Goal: Information Seeking & Learning: Learn about a topic

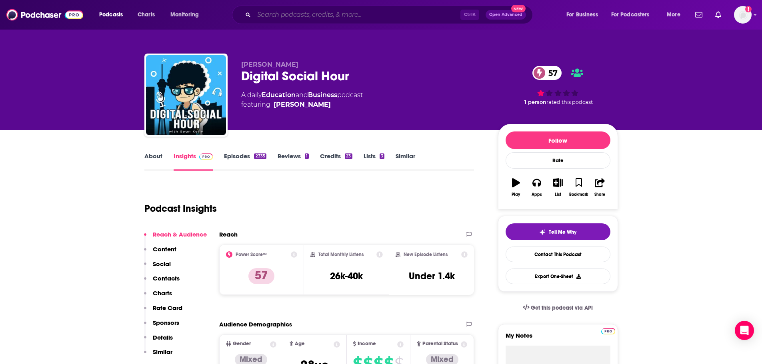
click at [284, 16] on input "Search podcasts, credits, & more..." at bounding box center [357, 14] width 206 height 13
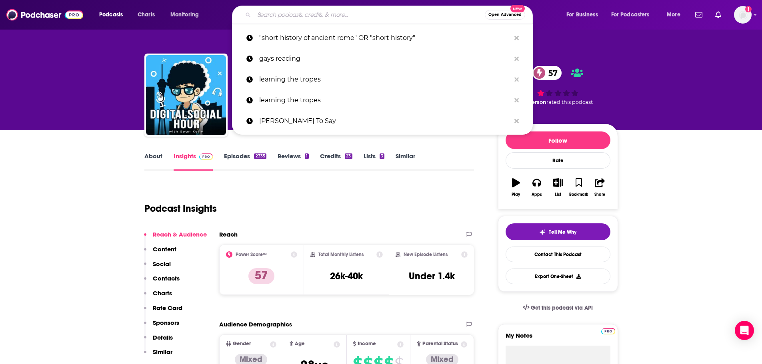
paste input "Risky Biz Podcast"
type input "Risky Biz Podcast"
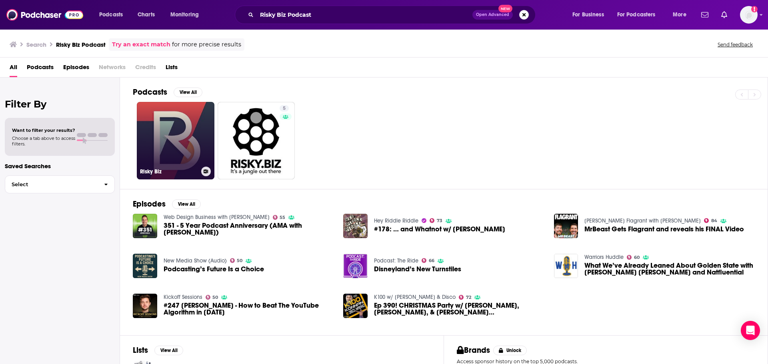
click at [178, 137] on link "Risky Biz" at bounding box center [176, 141] width 78 height 78
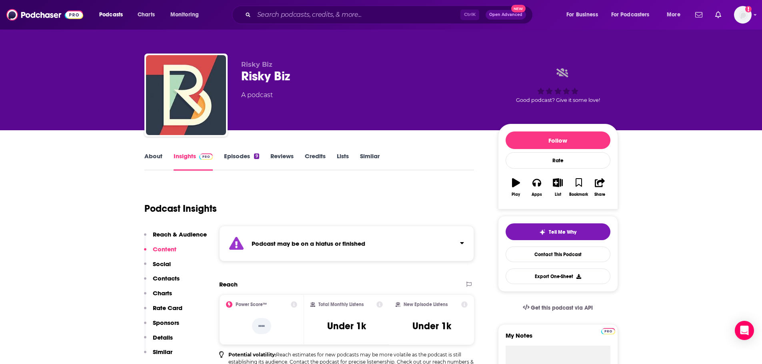
click at [248, 160] on link "Episodes 9" at bounding box center [241, 161] width 35 height 18
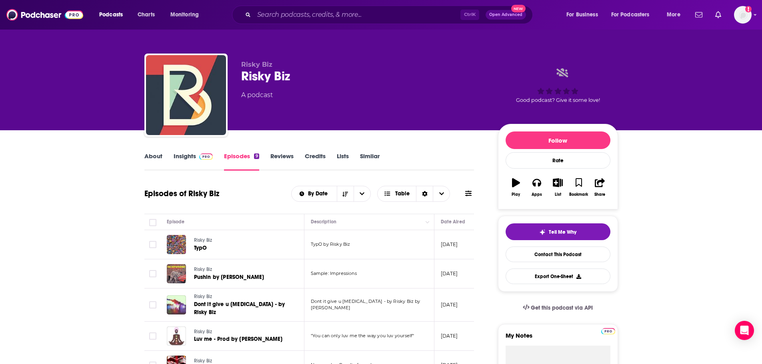
click at [185, 155] on link "Insights" at bounding box center [194, 161] width 40 height 18
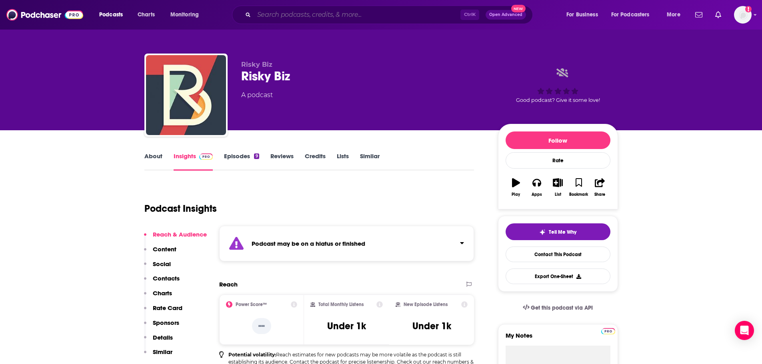
click at [292, 18] on input "Search podcasts, credits, & more..." at bounding box center [357, 14] width 206 height 13
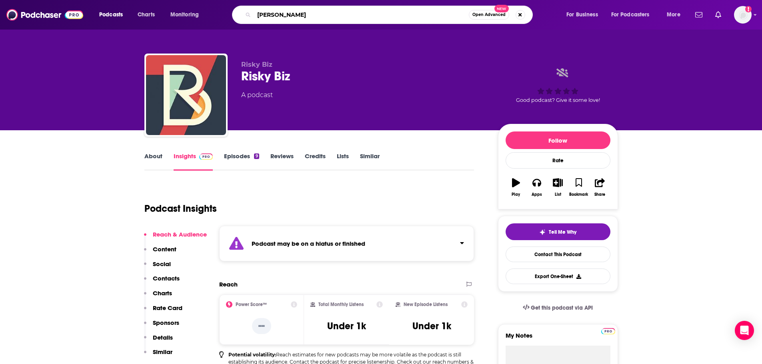
type input "patrick gray"
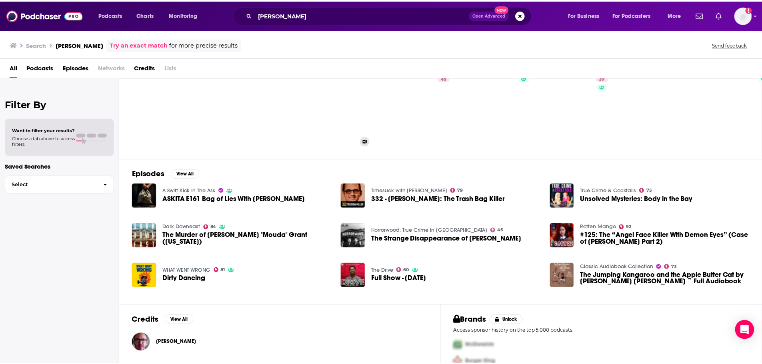
scroll to position [61, 0]
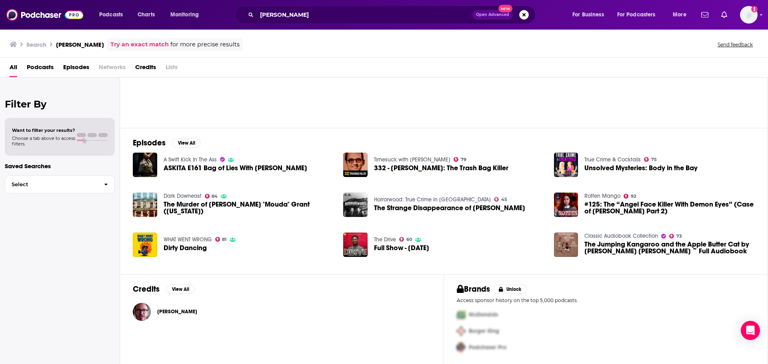
click at [168, 312] on span "Patrick Gray" at bounding box center [177, 312] width 40 height 6
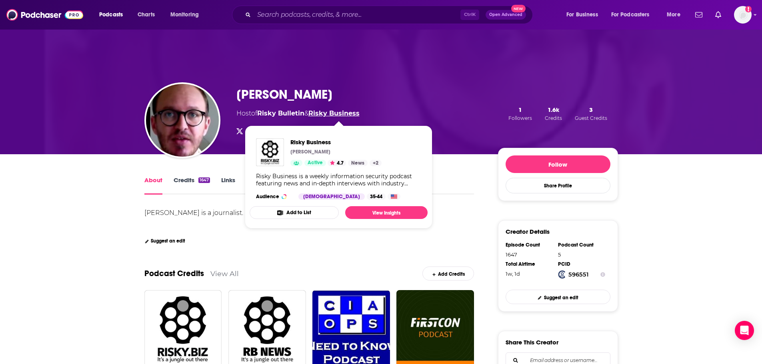
click at [330, 112] on link "Risky Business" at bounding box center [333, 114] width 51 height 8
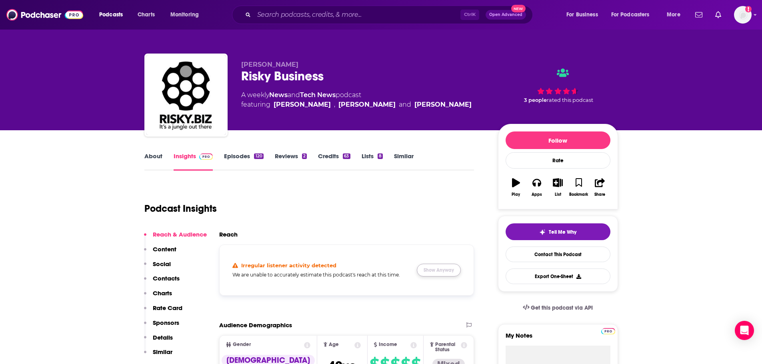
click at [438, 270] on button "Show Anyway" at bounding box center [439, 270] width 44 height 13
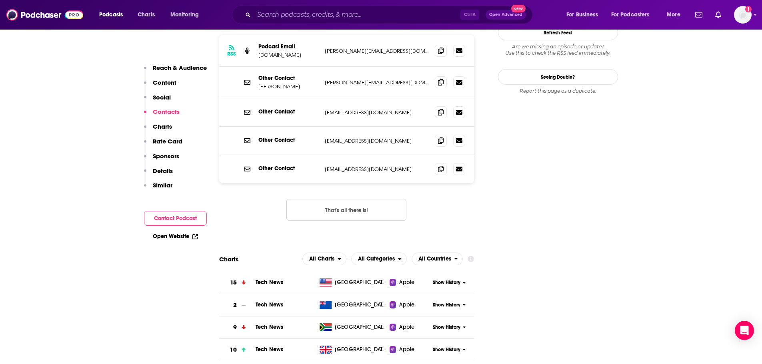
scroll to position [880, 0]
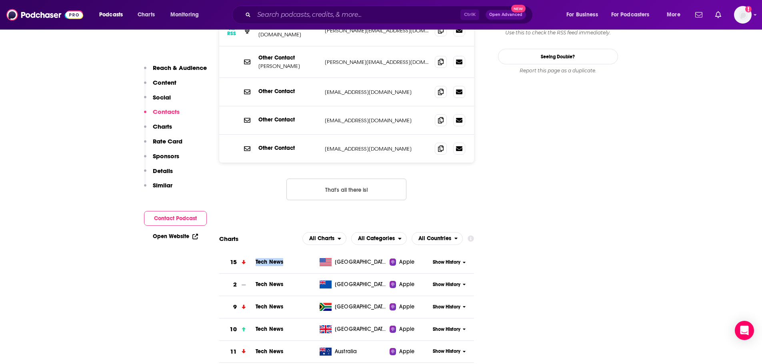
drag, startPoint x: 294, startPoint y: 222, endPoint x: 254, endPoint y: 226, distance: 40.2
click at [254, 252] on tr "15 Tech News United States Apple Show History" at bounding box center [346, 263] width 255 height 22
copy span "Tech News"
click at [453, 259] on span "Show History" at bounding box center [447, 262] width 28 height 7
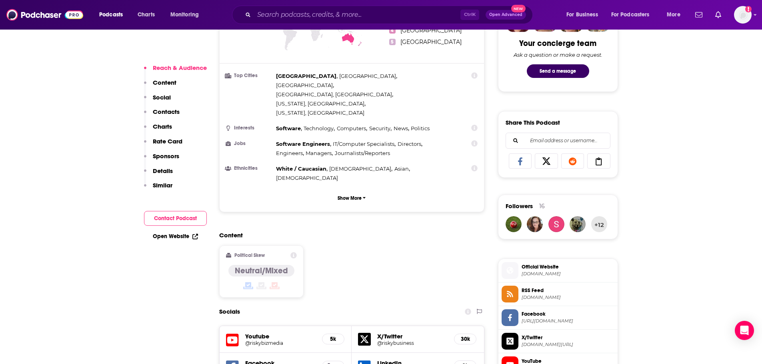
scroll to position [440, 0]
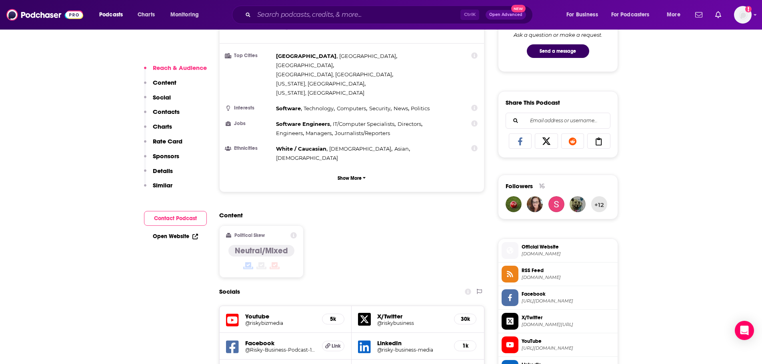
click at [542, 140] on icon at bounding box center [546, 142] width 22 height 8
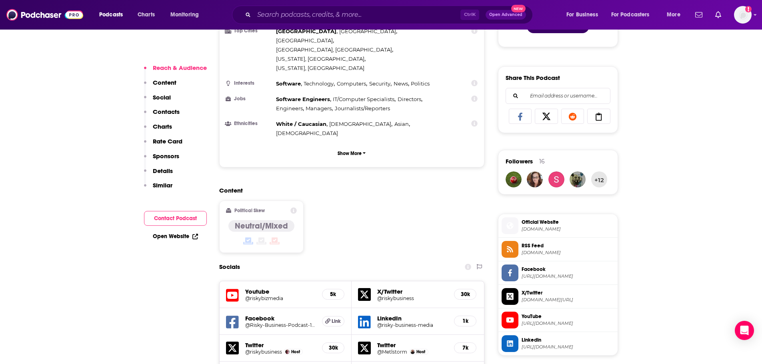
scroll to position [560, 0]
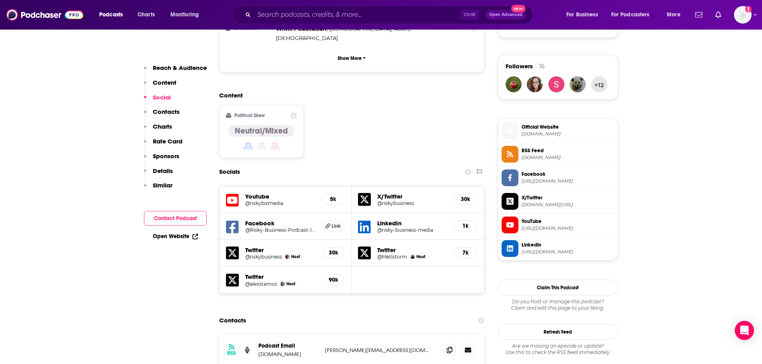
click at [531, 195] on span "X/Twitter" at bounding box center [568, 197] width 93 height 7
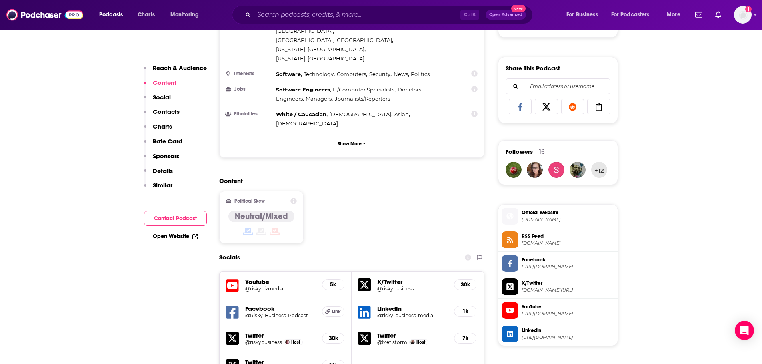
scroll to position [480, 0]
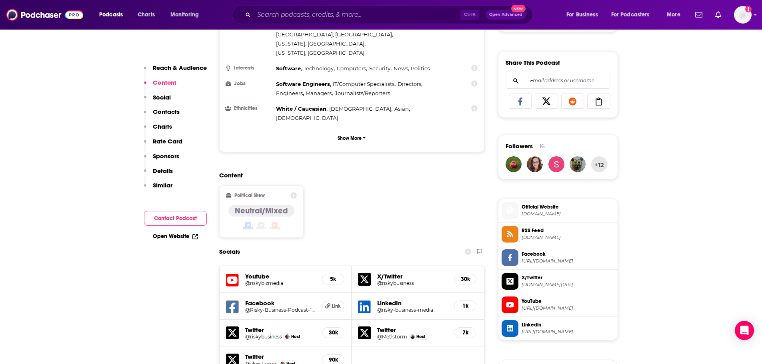
click at [535, 210] on span "Official Website" at bounding box center [568, 207] width 93 height 7
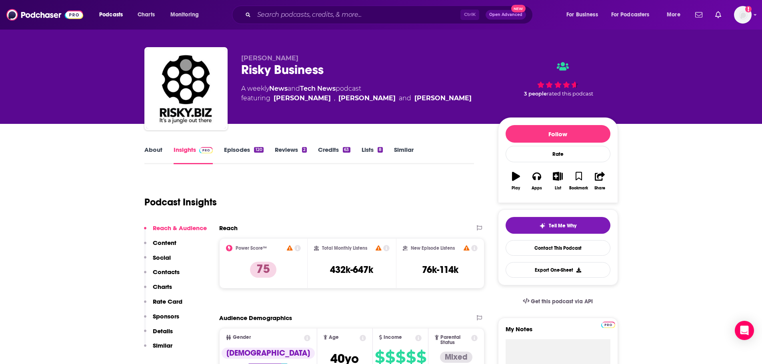
scroll to position [0, 0]
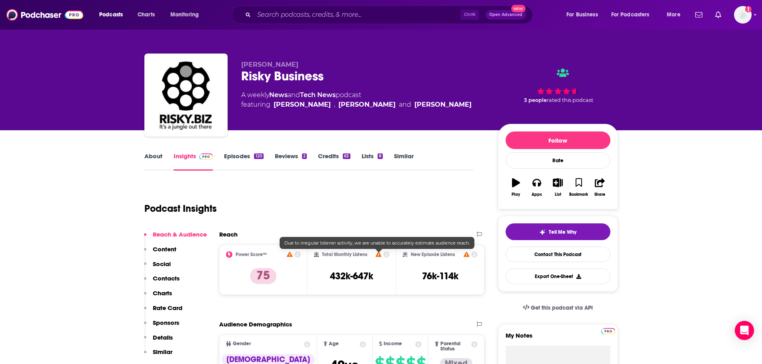
click at [381, 256] on icon at bounding box center [379, 254] width 6 height 5
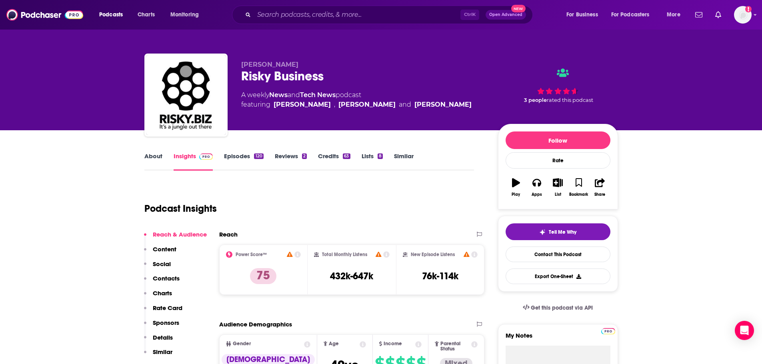
click at [240, 155] on link "Episodes 120" at bounding box center [243, 161] width 39 height 18
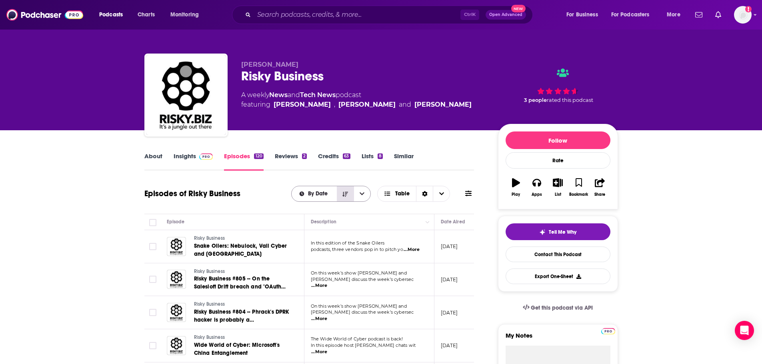
scroll to position [80, 0]
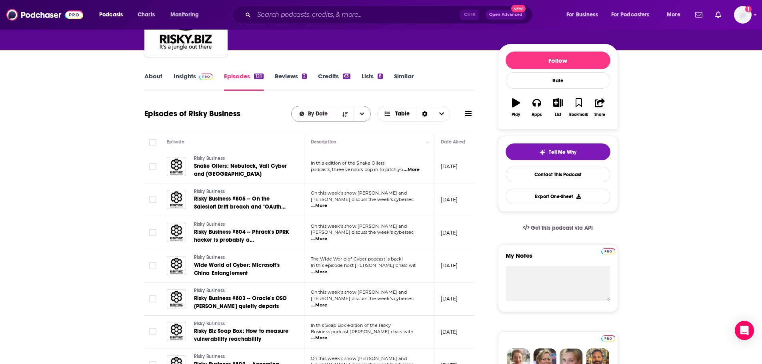
click at [361, 116] on icon "open menu" at bounding box center [362, 114] width 5 height 6
click at [384, 116] on icon "Choose View" at bounding box center [387, 114] width 7 height 6
click at [418, 114] on div "Sort Direction" at bounding box center [424, 113] width 17 height 15
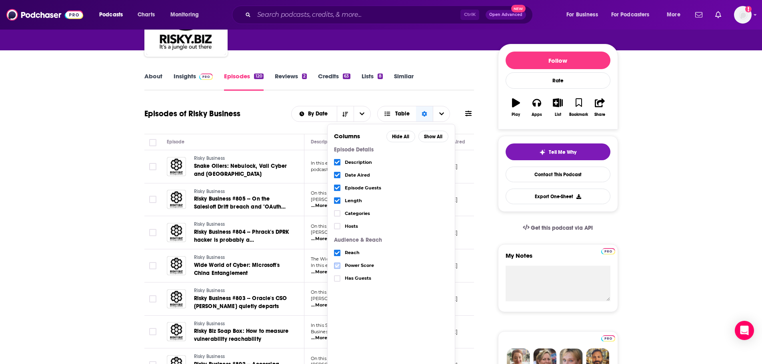
click at [338, 265] on icon "Choose View" at bounding box center [337, 266] width 5 height 4
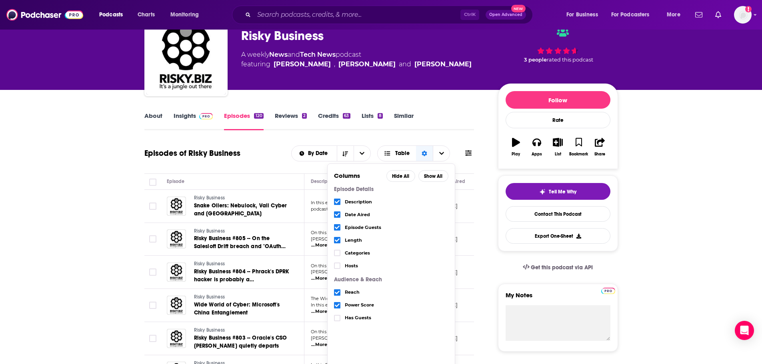
scroll to position [40, 0]
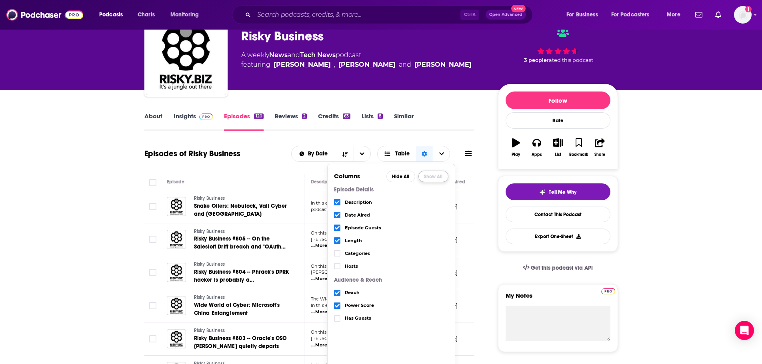
click at [434, 175] on button "Show All" at bounding box center [433, 177] width 30 height 12
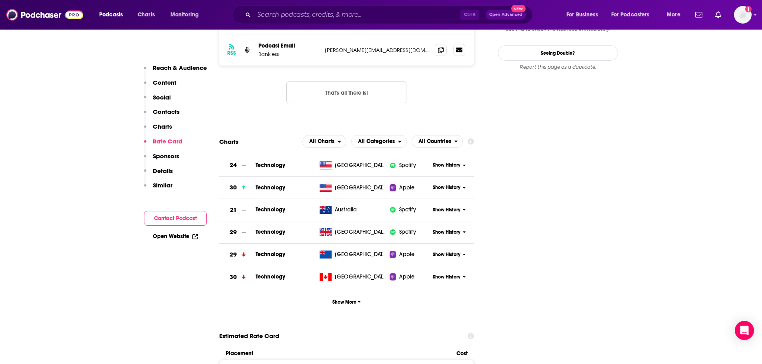
scroll to position [880, 0]
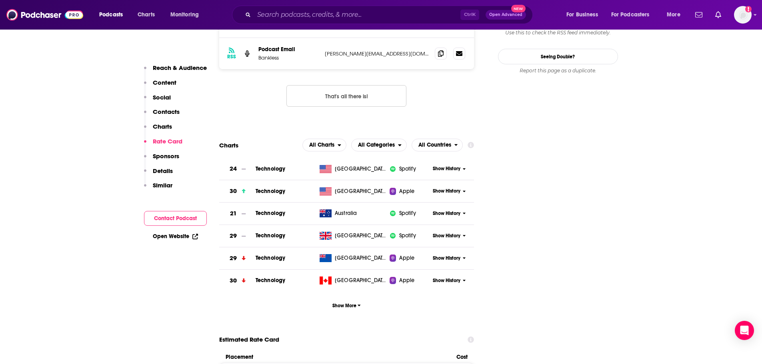
click at [262, 166] on span "Technology" at bounding box center [271, 169] width 30 height 7
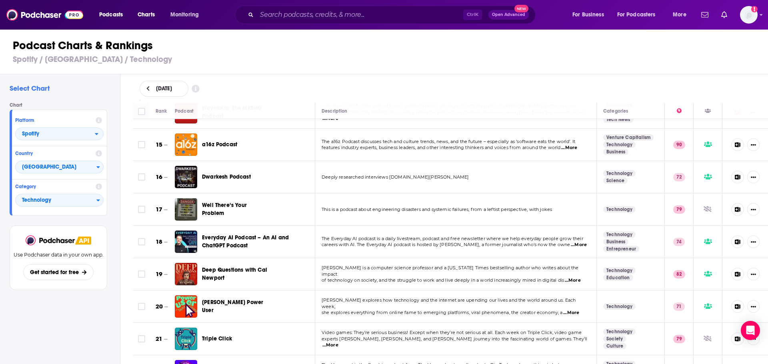
scroll to position [371, 0]
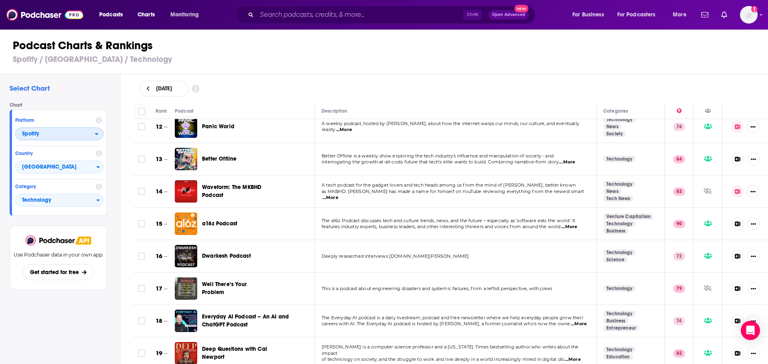
click at [86, 130] on span "Spotify" at bounding box center [55, 135] width 79 height 14
click at [58, 146] on div "Apple Podcasts" at bounding box center [59, 149] width 82 height 10
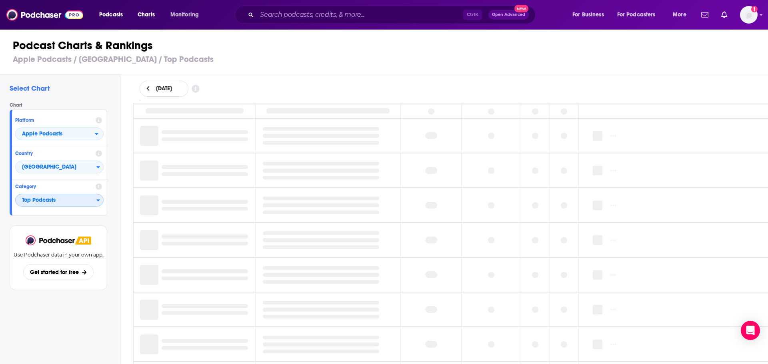
click at [58, 198] on span "Top Podcasts" at bounding box center [56, 201] width 81 height 14
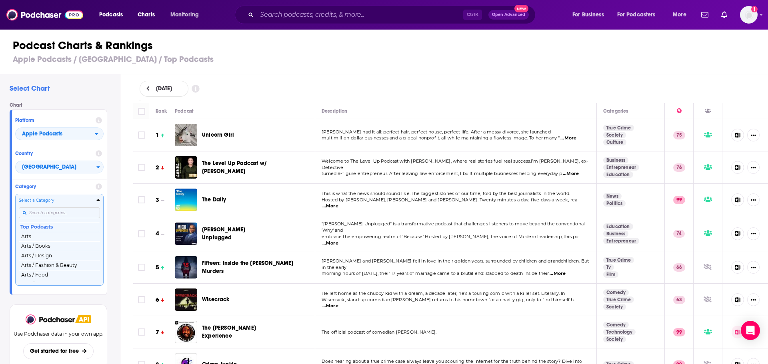
click at [45, 212] on input "Categories" at bounding box center [59, 213] width 81 height 11
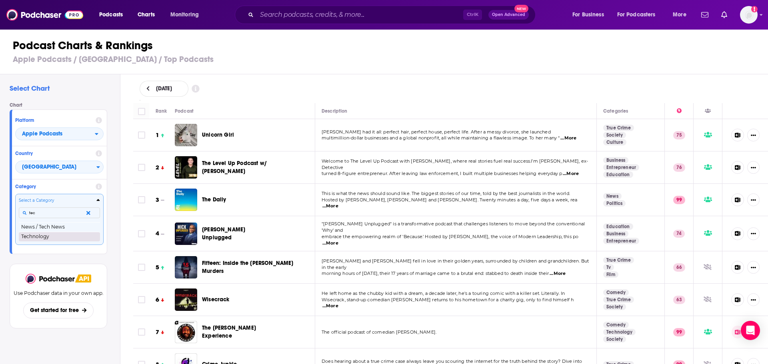
type input "tec"
click at [46, 234] on button "Technology" at bounding box center [59, 237] width 81 height 10
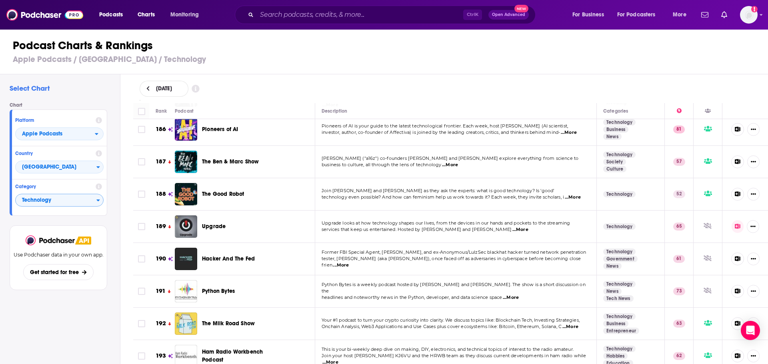
scroll to position [1430, 0]
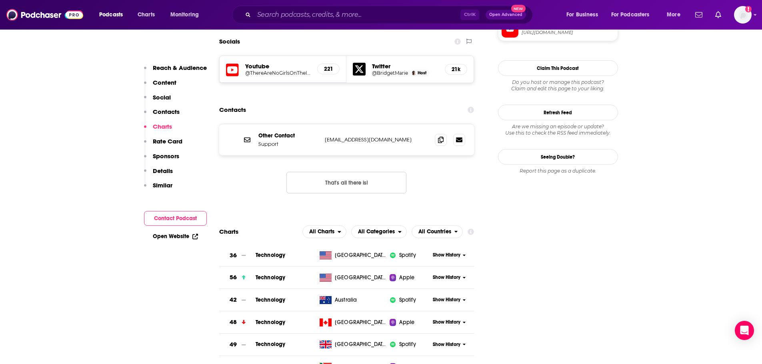
scroll to position [640, 0]
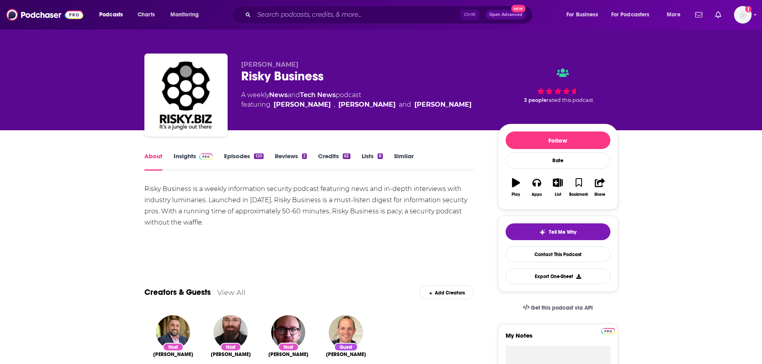
click at [242, 158] on link "Episodes 120" at bounding box center [243, 161] width 39 height 18
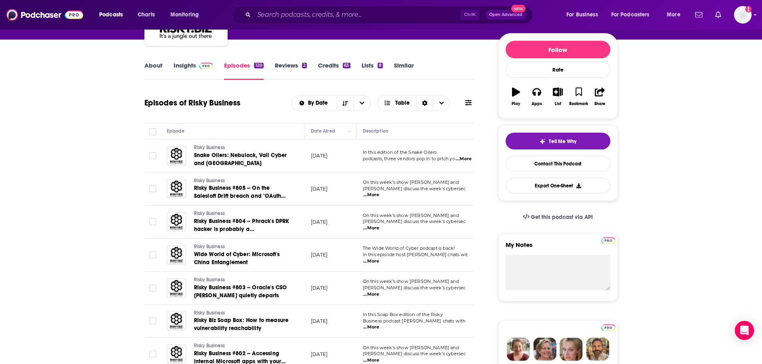
scroll to position [80, 0]
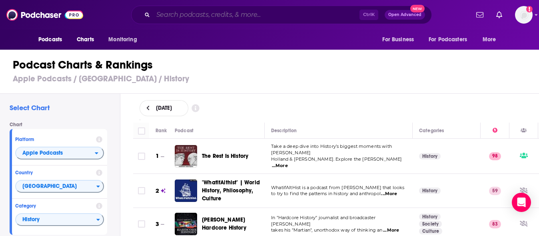
click at [190, 10] on input "Search podcasts, credits, & more..." at bounding box center [256, 14] width 206 height 13
